Goal: Information Seeking & Learning: Find contact information

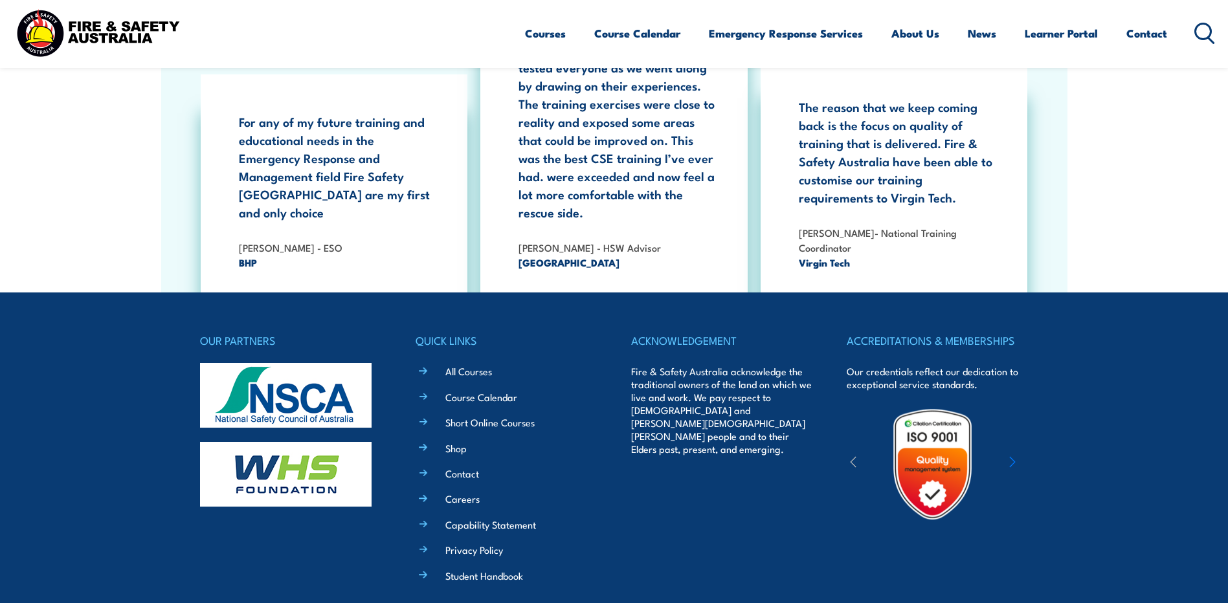
scroll to position [2368, 0]
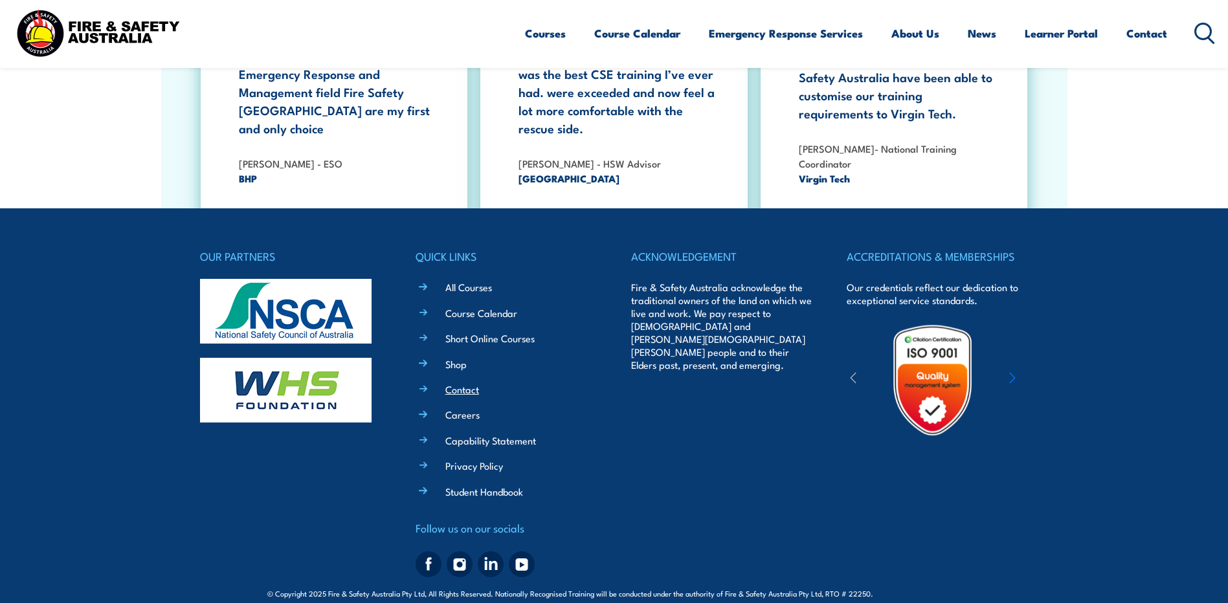
click at [469, 382] on link "Contact" at bounding box center [462, 389] width 34 height 14
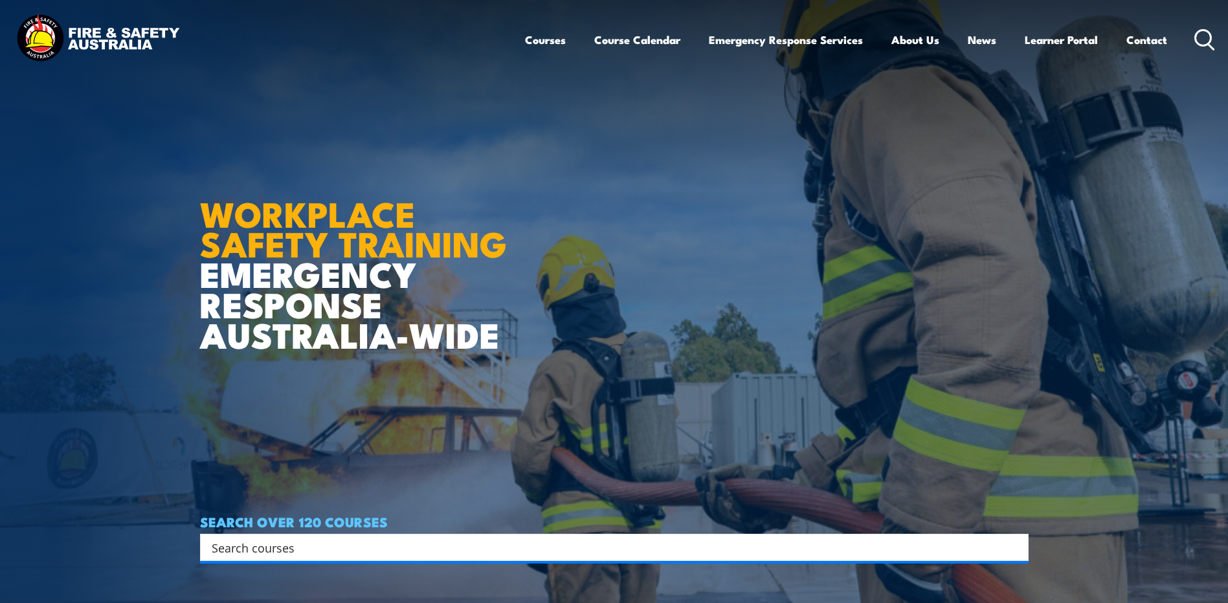
drag, startPoint x: 0, startPoint y: 0, endPoint x: 1122, endPoint y: 38, distance: 1122.7
click at [1122, 38] on ul "Courses Course Calendar Emergency Response Services Services Overview Emergency…" at bounding box center [846, 40] width 642 height 34
click at [1136, 41] on link "Contact" at bounding box center [1146, 40] width 41 height 34
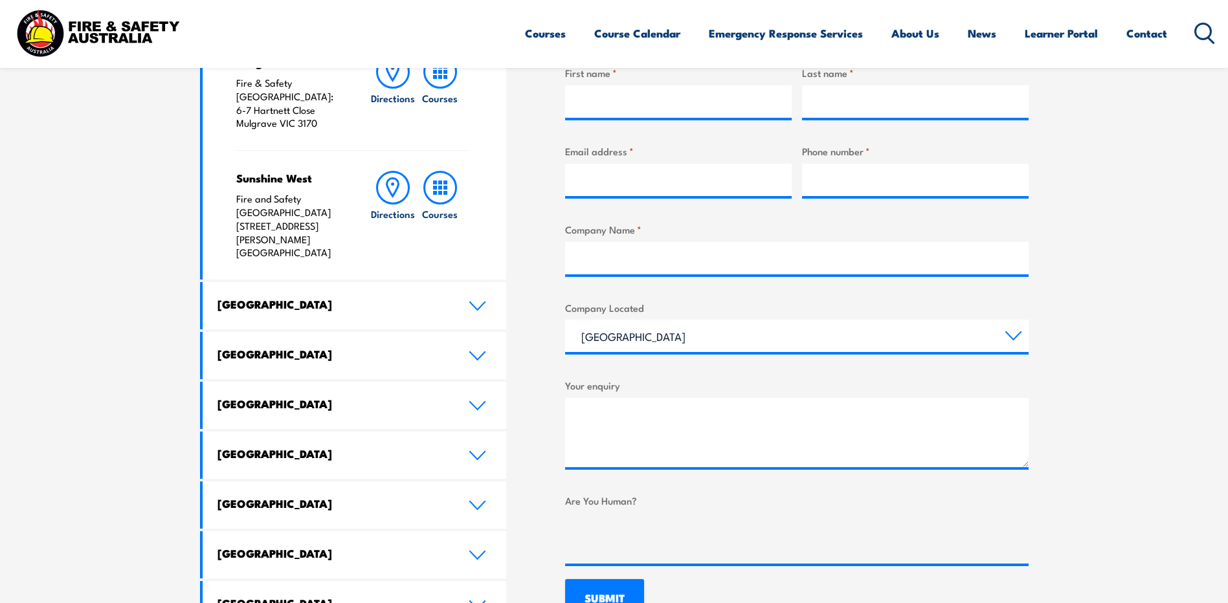
scroll to position [538, 0]
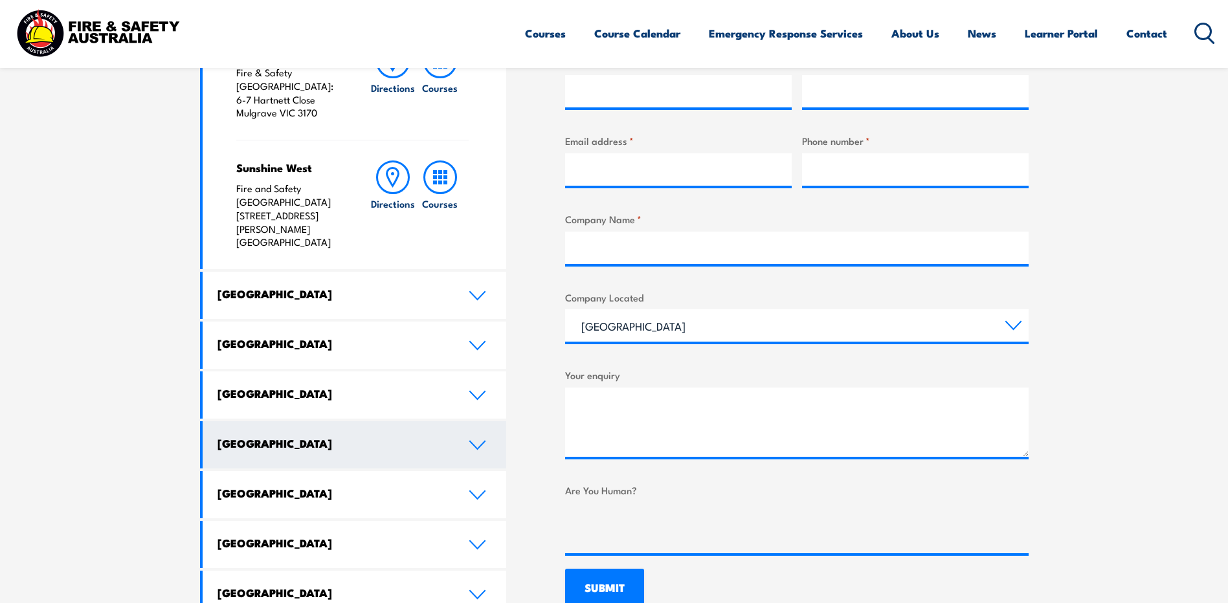
click at [468, 371] on link "[GEOGRAPHIC_DATA]" at bounding box center [355, 394] width 304 height 47
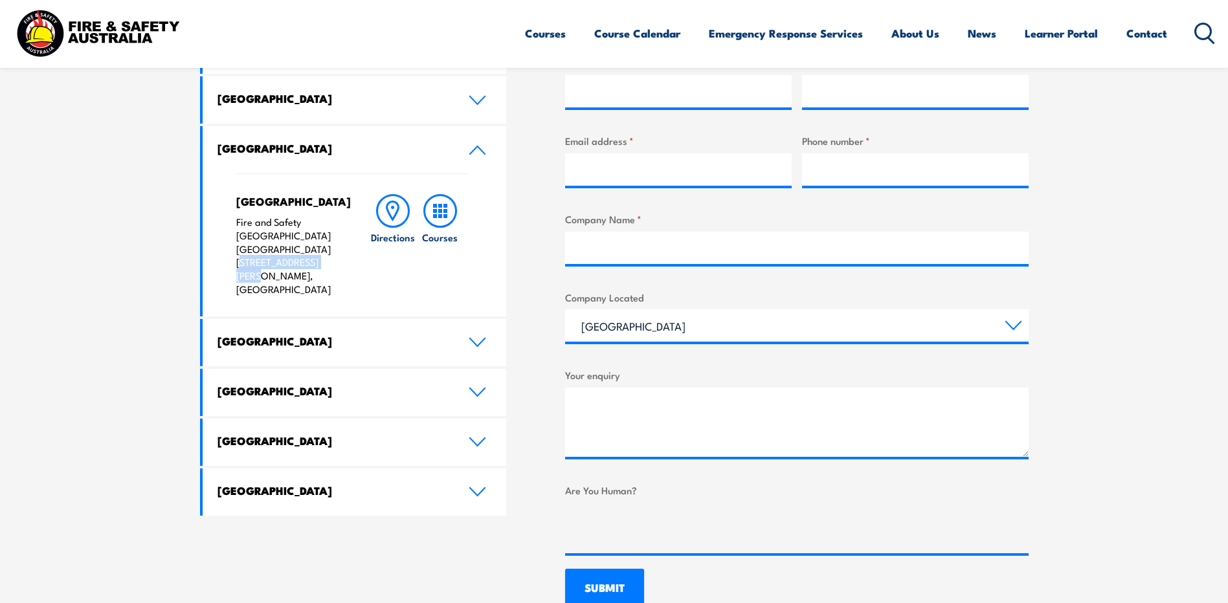
drag, startPoint x: 327, startPoint y: 250, endPoint x: 230, endPoint y: 252, distance: 97.1
click at [230, 252] on div "North Lake Fire and Safety [GEOGRAPHIC_DATA] [GEOGRAPHIC_DATA] [STREET_ADDRESS]…" at bounding box center [355, 244] width 304 height 143
copy p "[STREET_ADDRESS][PERSON_NAME],"
click at [287, 179] on div "North Lake Fire and Safety [GEOGRAPHIC_DATA] [GEOGRAPHIC_DATA] [STREET_ADDRESS]…" at bounding box center [352, 244] width 233 height 143
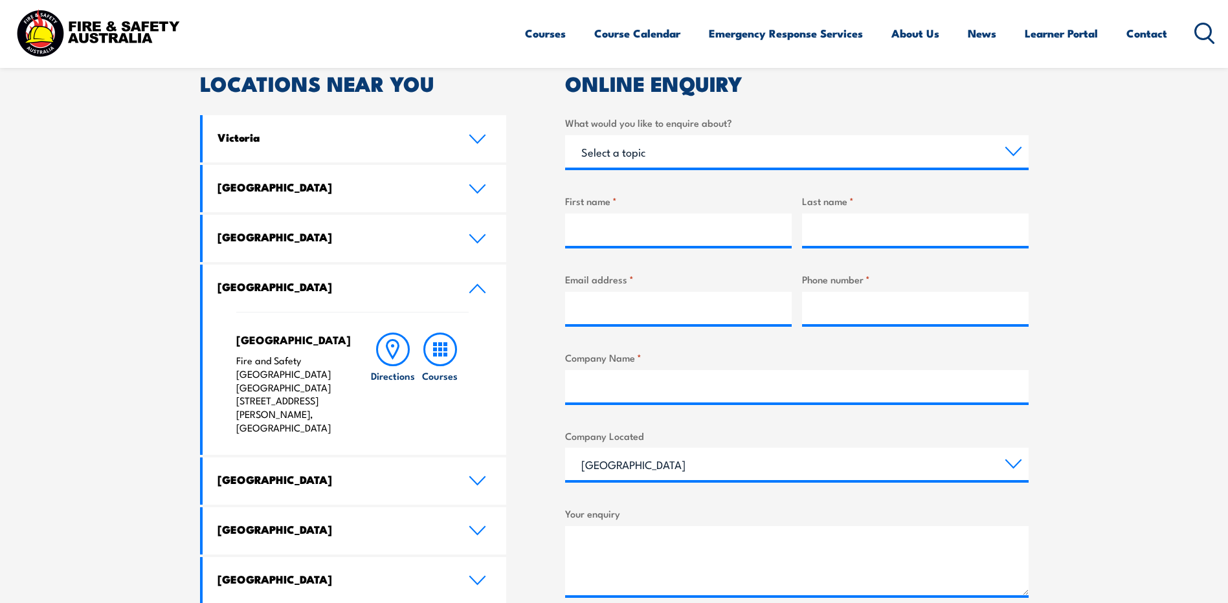
scroll to position [315, 0]
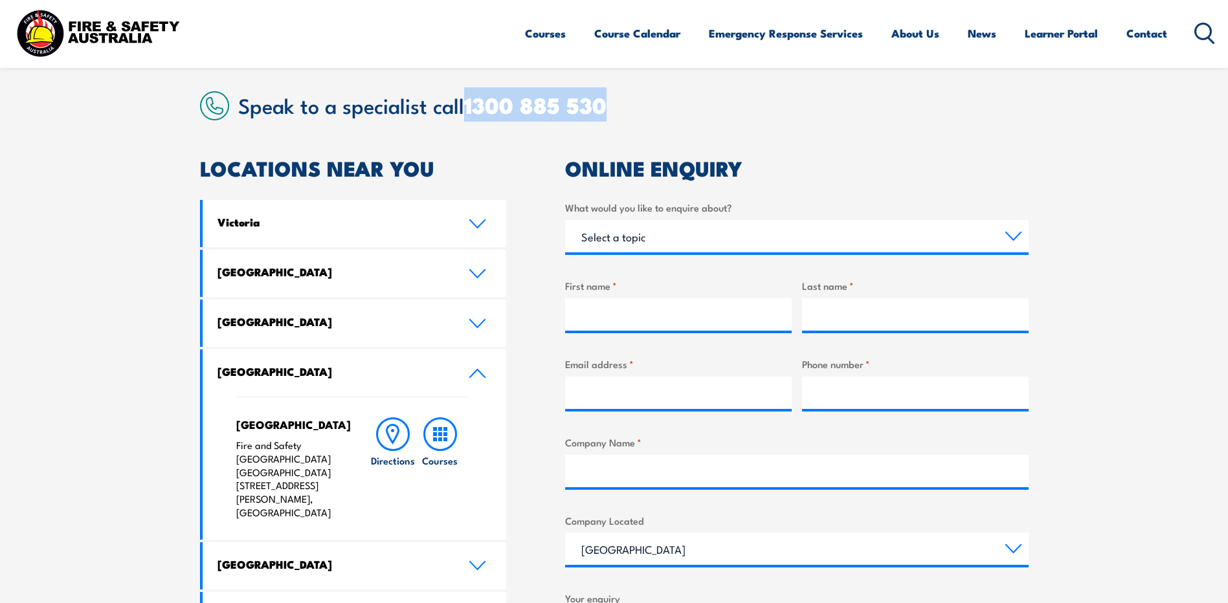
drag, startPoint x: 615, startPoint y: 108, endPoint x: 465, endPoint y: 118, distance: 149.8
click at [465, 116] on h2 "Speak to a specialist call [PHONE_NUMBER]" at bounding box center [633, 104] width 790 height 23
copy h2 "1300 885 530"
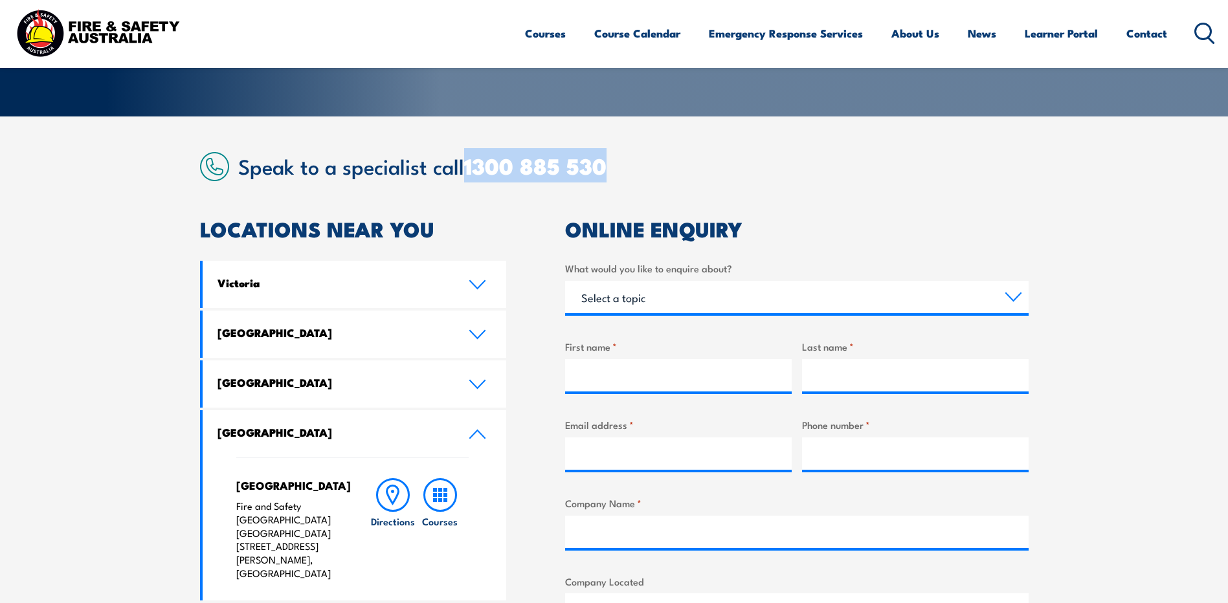
scroll to position [250, 0]
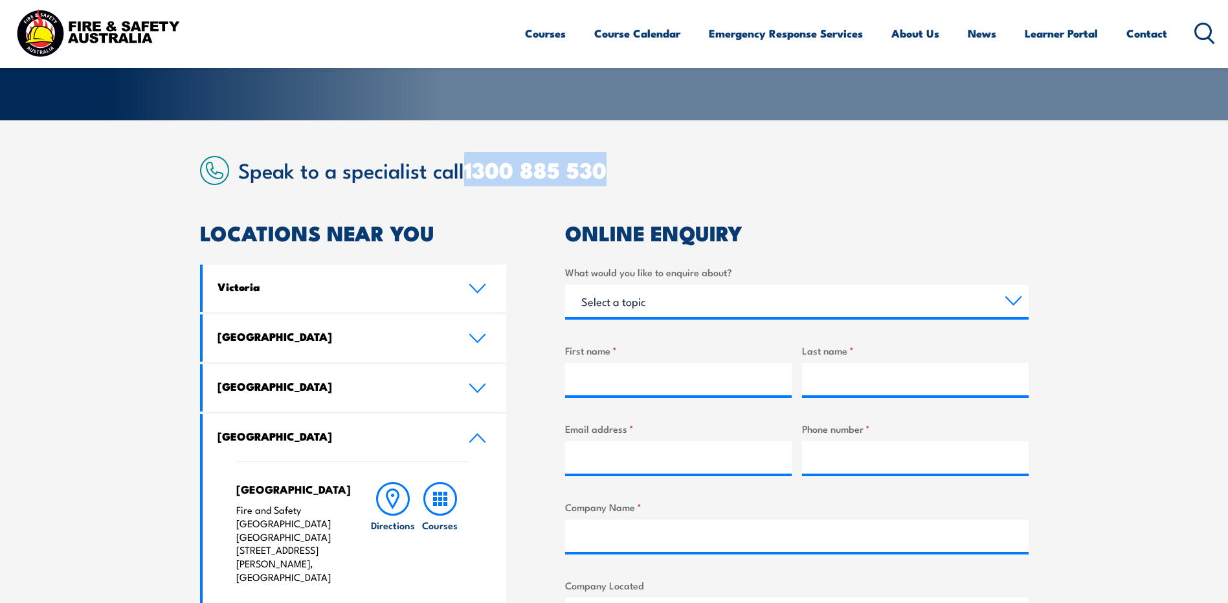
click at [947, 166] on h2 "Speak to a specialist call [PHONE_NUMBER]" at bounding box center [633, 169] width 790 height 23
click at [672, 148] on section "Speak to a specialist call [PHONE_NUMBER] LOCATIONS NEAR [GEOGRAPHIC_DATA] [GEO…" at bounding box center [614, 526] width 1228 height 812
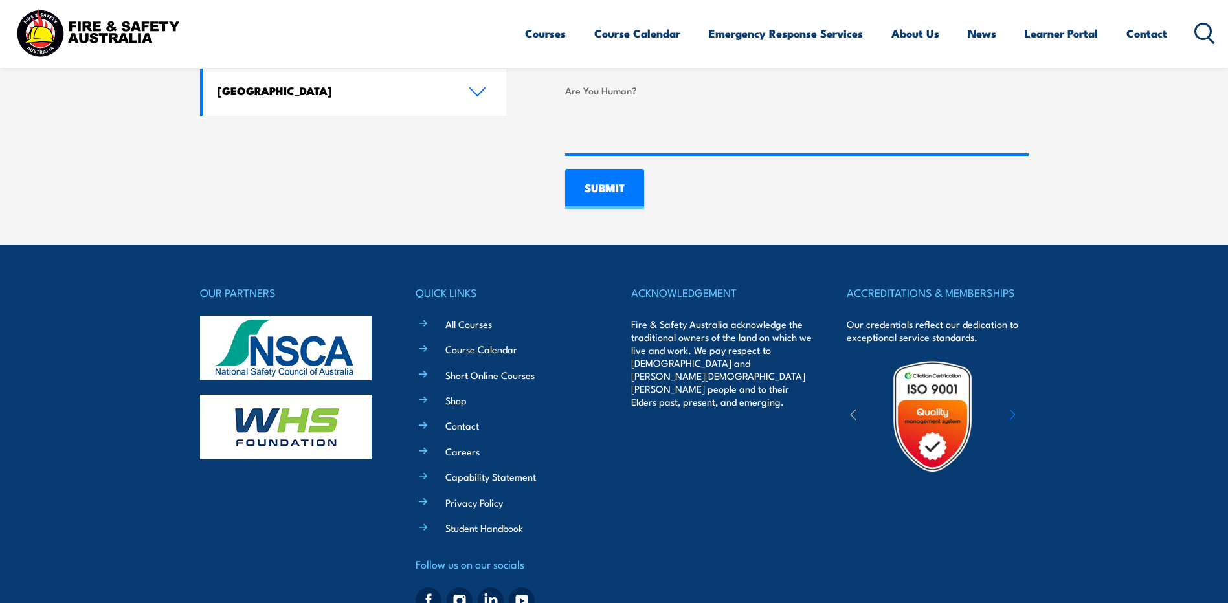
scroll to position [993, 0]
